Goal: Task Accomplishment & Management: Complete application form

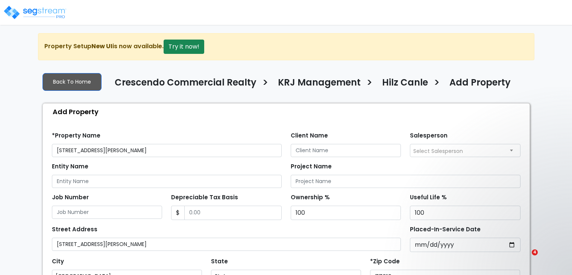
select select "Houston"
select select "TX"
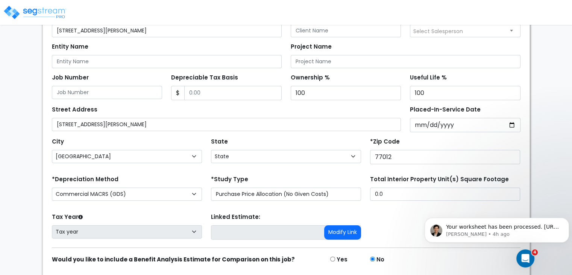
scroll to position [144, 0]
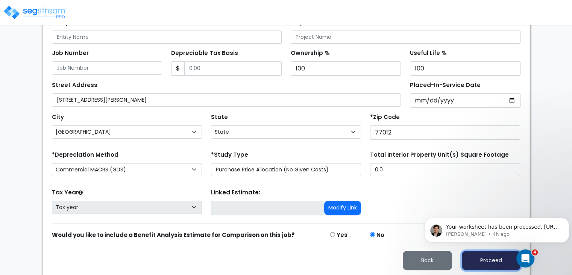
click at [496, 260] on button "Proceed" at bounding box center [491, 260] width 59 height 19
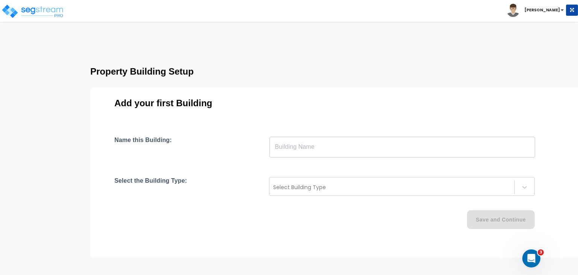
click at [293, 147] on input "text" at bounding box center [402, 146] width 266 height 21
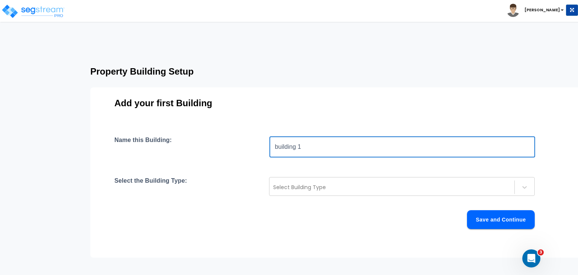
click at [277, 146] on input "building 1" at bounding box center [402, 146] width 266 height 21
type input "Building 1"
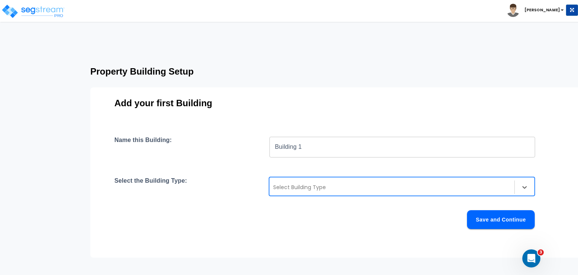
click at [304, 187] on div at bounding box center [391, 187] width 237 height 9
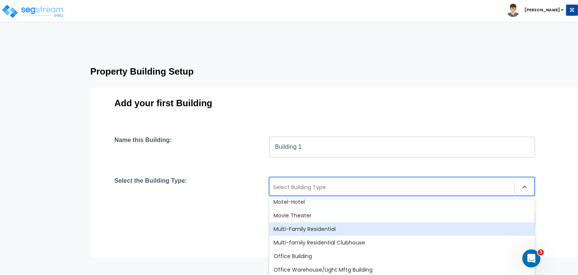
scroll to position [490, 0]
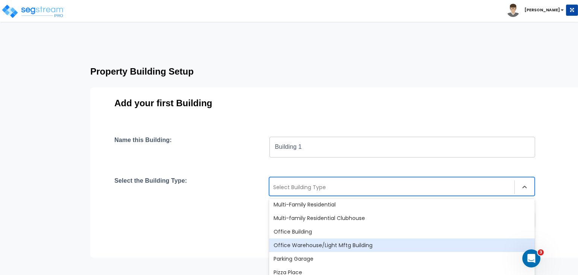
click at [327, 243] on div "Office Warehouse/Light Mftg Building" at bounding box center [402, 245] width 266 height 14
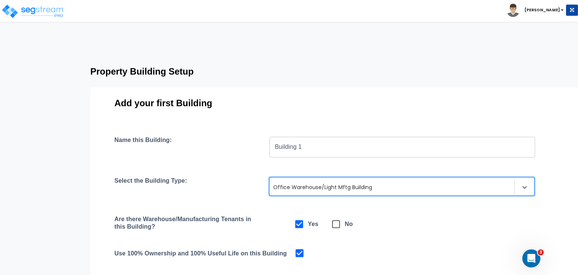
scroll to position [95, 0]
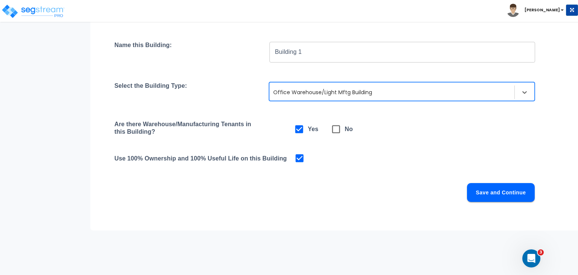
click at [496, 193] on button "Save and Continue" at bounding box center [501, 192] width 68 height 19
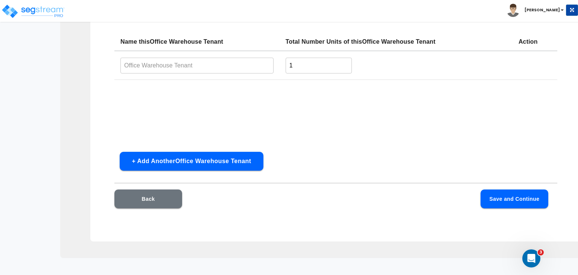
click at [172, 64] on input "text" at bounding box center [196, 65] width 153 height 16
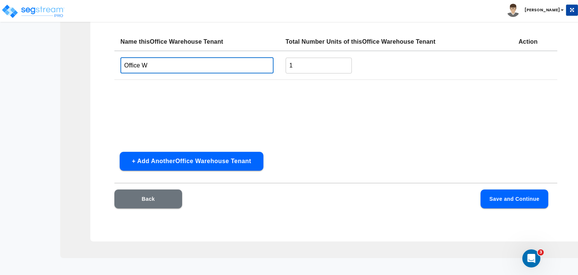
type input "Office Warehouse Tenant"
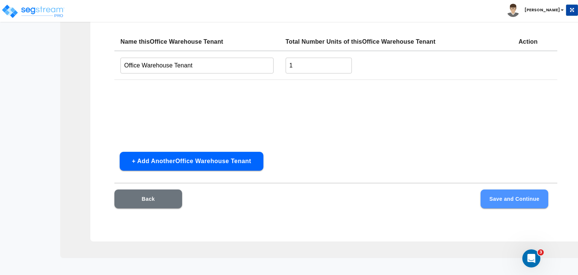
click at [492, 201] on button "Save and Continue" at bounding box center [515, 198] width 68 height 19
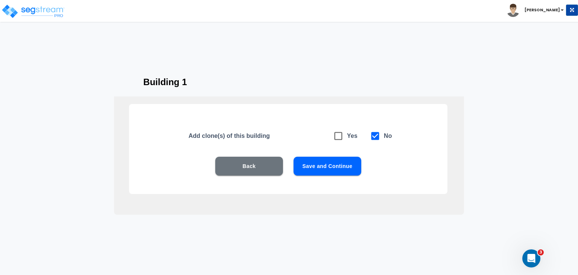
click at [347, 166] on button "Save and Continue" at bounding box center [328, 166] width 68 height 19
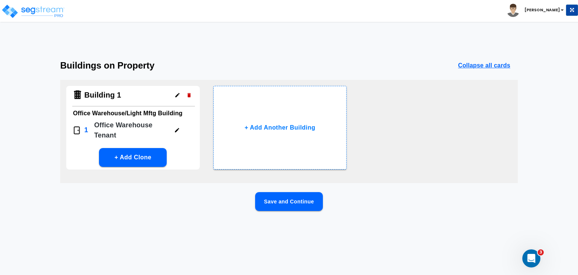
scroll to position [0, 0]
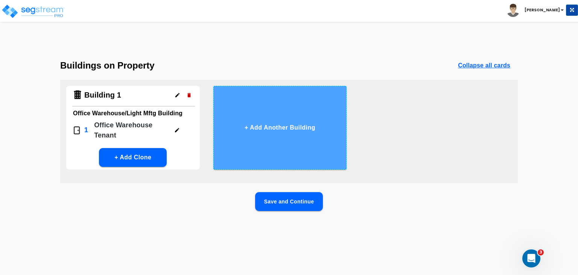
click at [293, 135] on button "+ Add Another Building" at bounding box center [280, 128] width 134 height 84
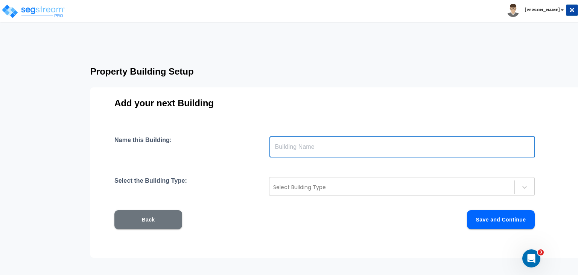
click at [300, 149] on input "text" at bounding box center [402, 146] width 266 height 21
type input "Building 2"
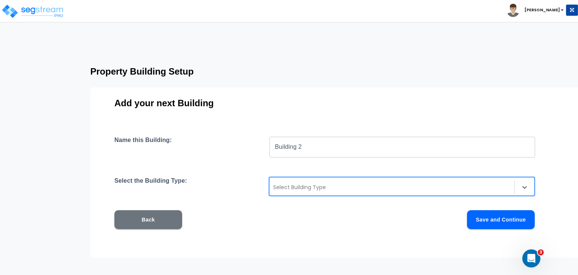
click at [310, 183] on div at bounding box center [391, 187] width 237 height 9
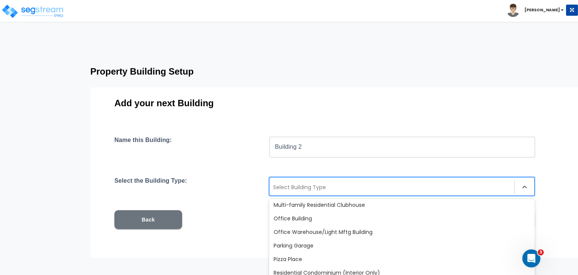
scroll to position [504, 0]
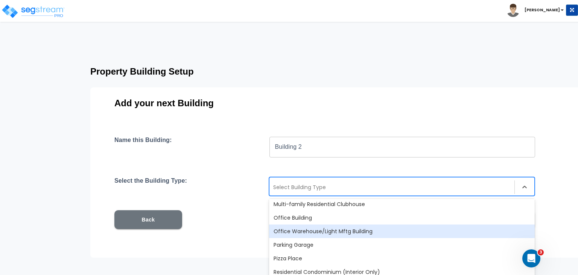
click at [324, 234] on div "Office Warehouse/Light Mftg Building" at bounding box center [402, 231] width 266 height 14
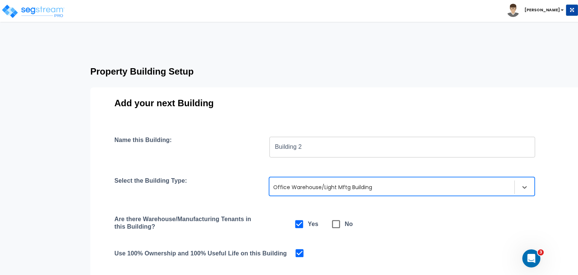
click at [369, 231] on div "Are there Warehouse/Manufacturing Tenants in this Building? Yes No" at bounding box center [335, 223] width 443 height 17
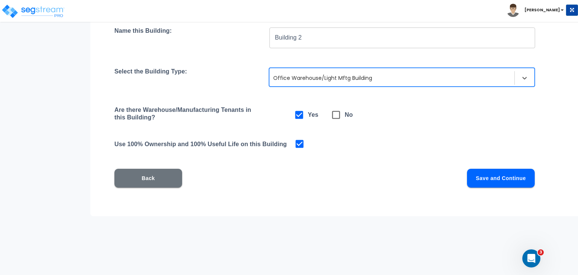
click at [506, 179] on button "Save and Continue" at bounding box center [501, 178] width 68 height 19
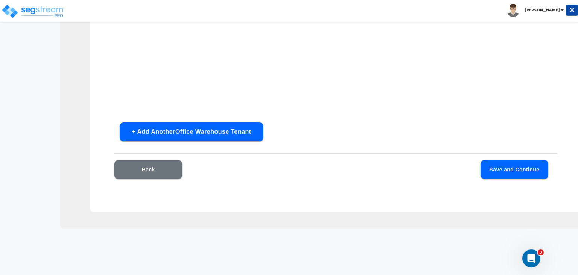
scroll to position [94, 0]
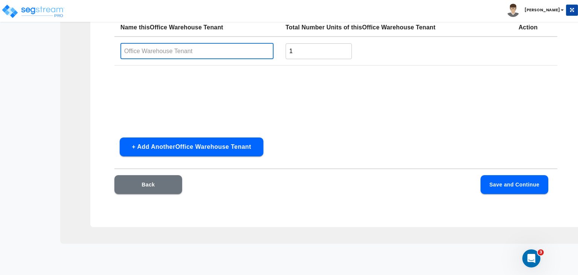
click at [191, 54] on input "text" at bounding box center [196, 51] width 153 height 16
type input "Office Warehouse Tenant"
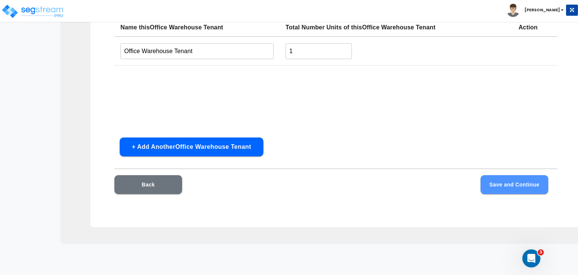
click at [528, 187] on button "Save and Continue" at bounding box center [515, 184] width 68 height 19
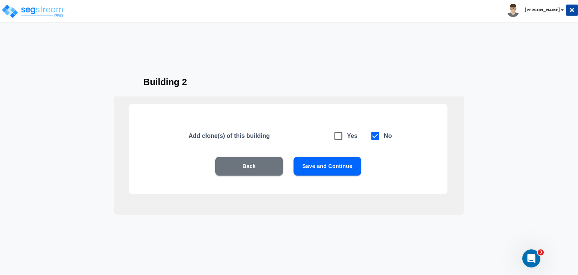
click at [337, 169] on button "Save and Continue" at bounding box center [328, 166] width 68 height 19
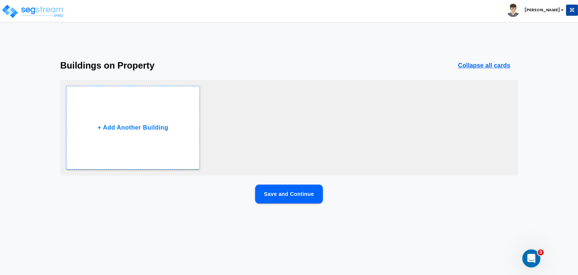
scroll to position [0, 0]
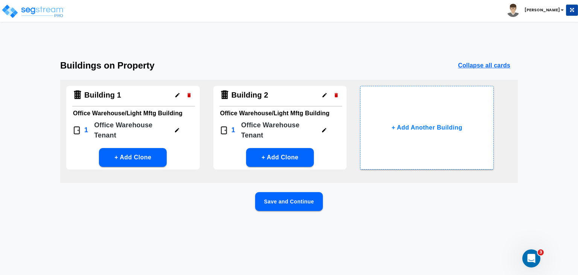
click at [291, 201] on button "Save and Continue" at bounding box center [289, 201] width 68 height 19
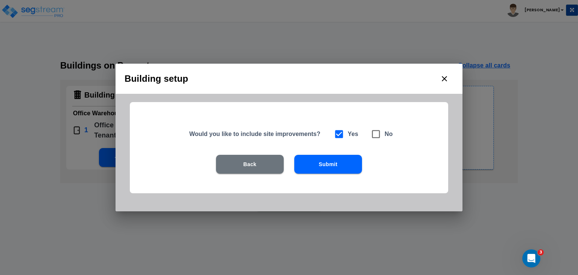
click at [321, 166] on button "Submit" at bounding box center [328, 164] width 68 height 19
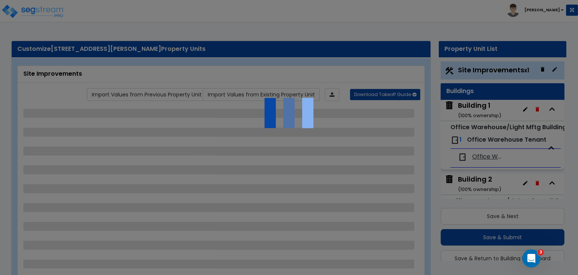
scroll to position [20, 0]
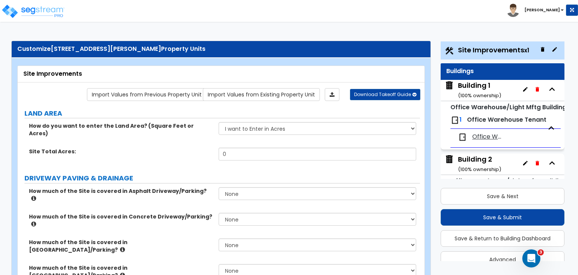
click at [465, 90] on div "Building 1 ( 100 % ownership)" at bounding box center [479, 90] width 43 height 19
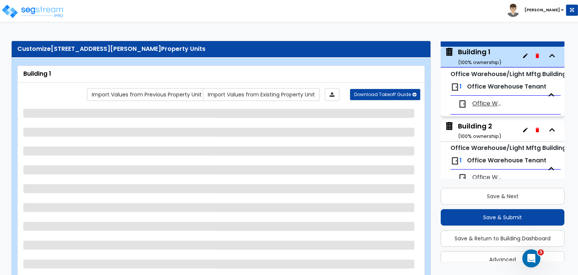
scroll to position [48, 0]
